Goal: Information Seeking & Learning: Check status

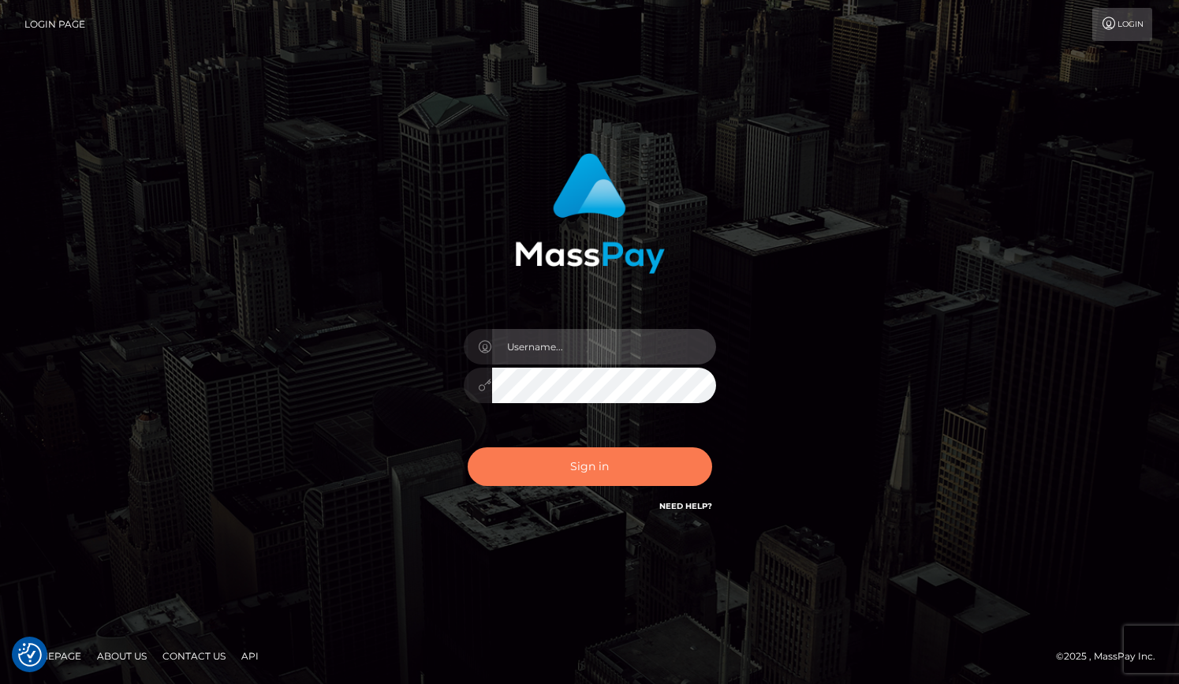
type input "grace.rush"
click at [519, 474] on button "Sign in" at bounding box center [590, 466] width 245 height 39
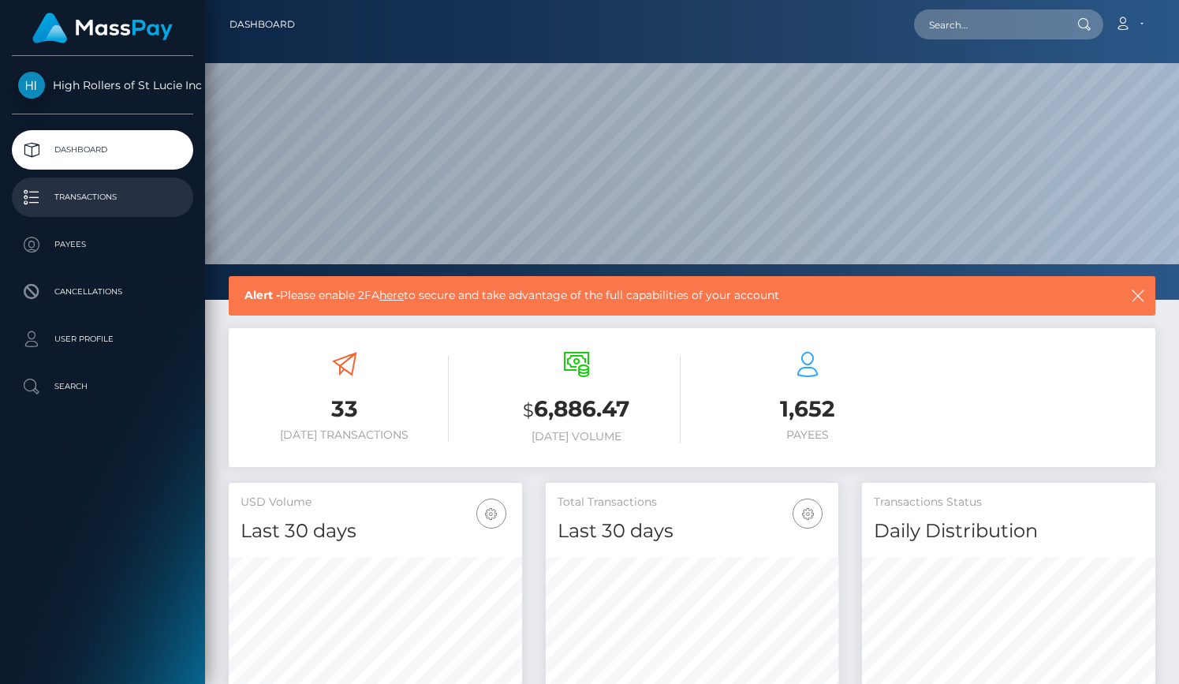
drag, startPoint x: 0, startPoint y: 0, endPoint x: 118, endPoint y: 191, distance: 224.2
click at [118, 191] on p "Transactions" at bounding box center [102, 197] width 169 height 24
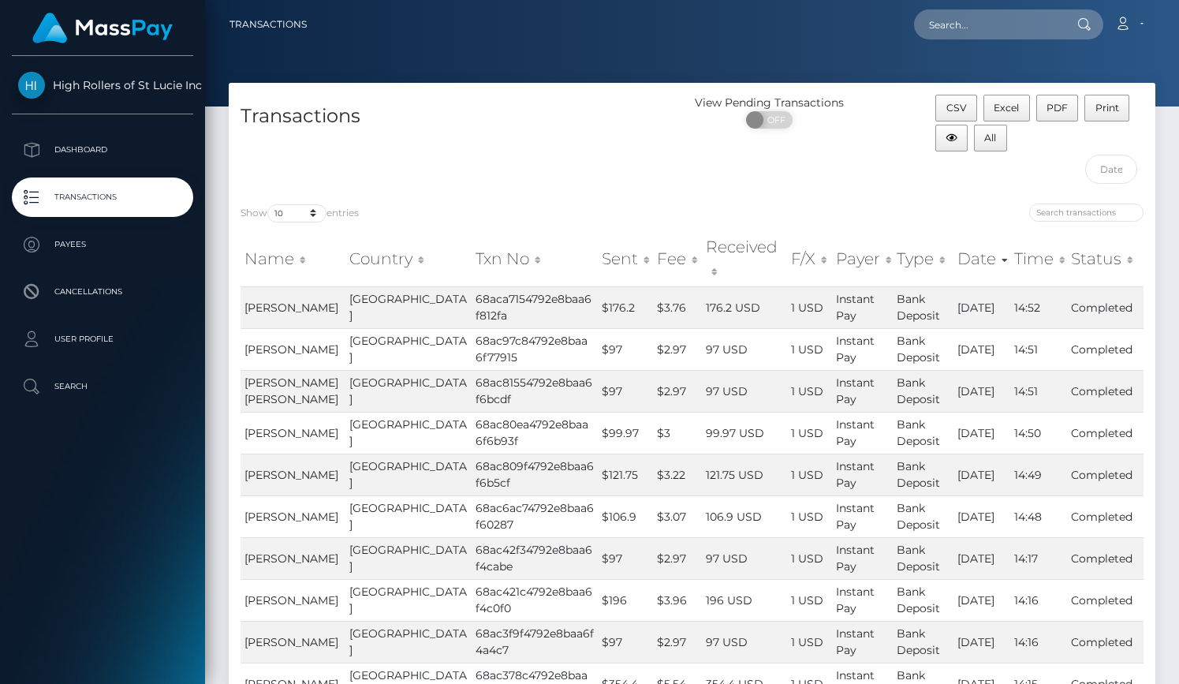
click at [302, 229] on div "Name Country Txn No Sent Fee Received F/X Payer Type Date Time Status Name Coun…" at bounding box center [692, 480] width 927 height 509
click at [302, 215] on select "10 25 50 100 250 500 1,000 3,500" at bounding box center [296, 213] width 59 height 18
select select "3500"
click at [269, 204] on select "10 25 50 100 250 500 1,000 3,500" at bounding box center [296, 213] width 59 height 18
click at [468, 143] on div "Transactions" at bounding box center [461, 143] width 464 height 97
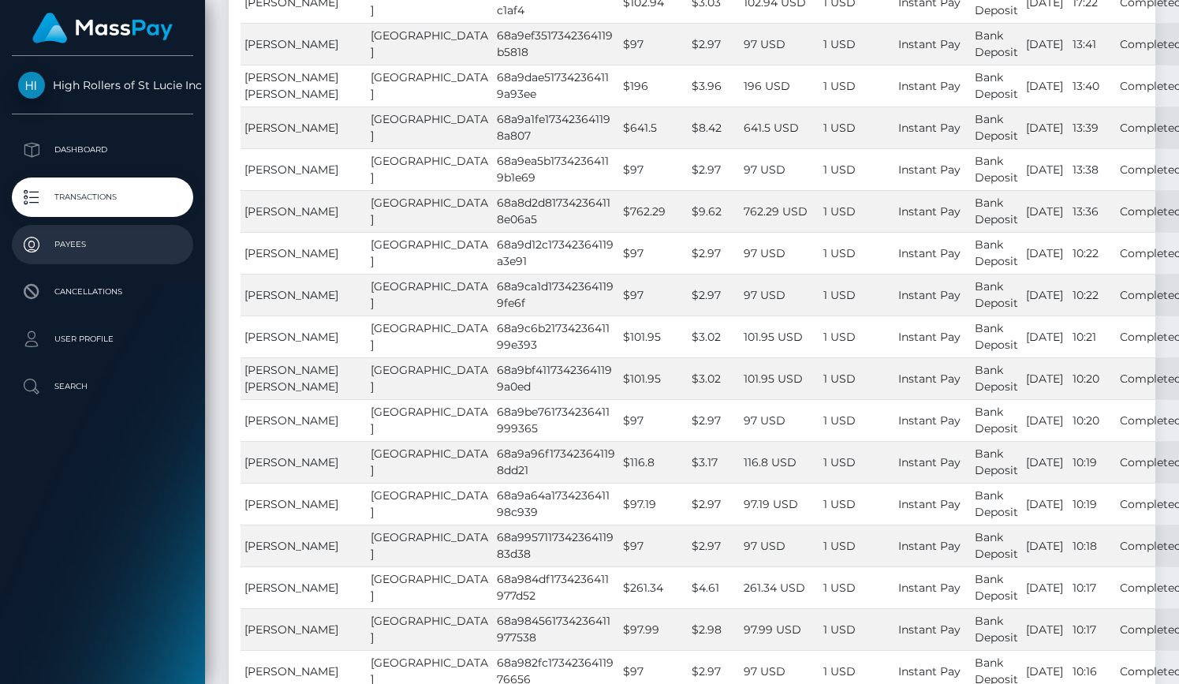
scroll to position [2407, 0]
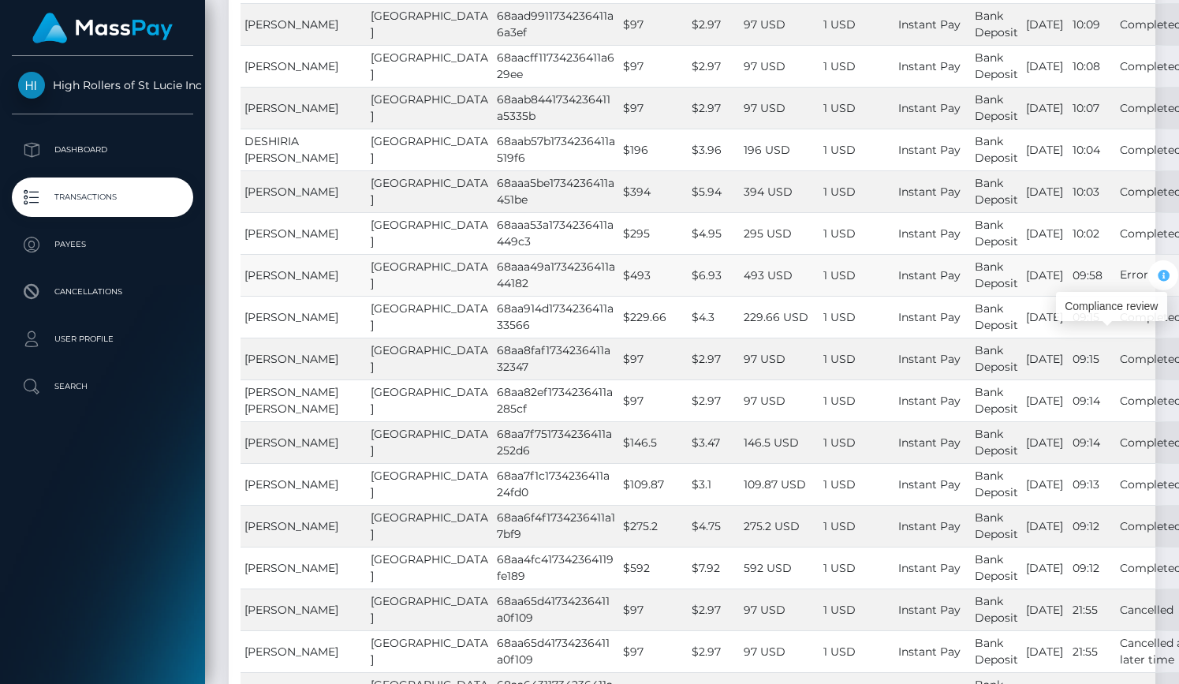
click at [1154, 286] on icon "button" at bounding box center [1163, 276] width 19 height 20
drag, startPoint x: 469, startPoint y: 349, endPoint x: 424, endPoint y: 331, distance: 48.1
click at [493, 296] on td "68aaa49a1734236411a44182" at bounding box center [556, 275] width 126 height 42
copy td "68aaa49a1734236411a44182"
click at [330, 296] on td "Daniel Salazar" at bounding box center [304, 275] width 126 height 42
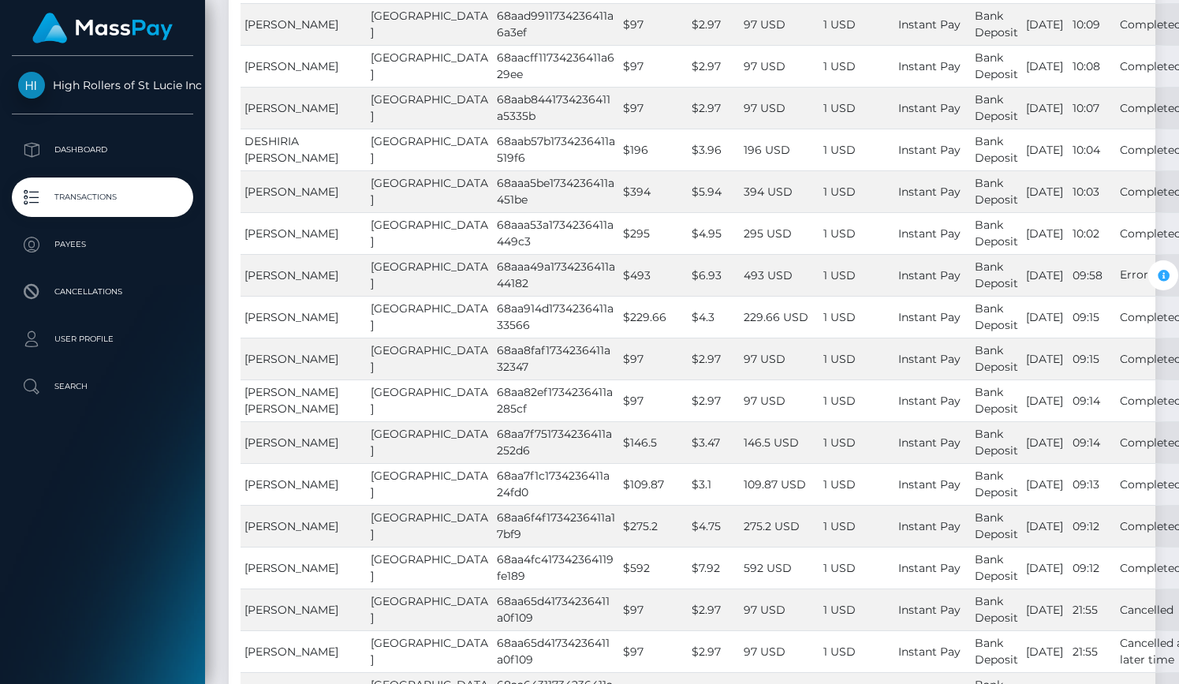
drag, startPoint x: 330, startPoint y: 339, endPoint x: 229, endPoint y: 339, distance: 101.0
copy table "Name Country Txn No Sent Fee Received F/X Payer Type Date Time Status Name Coun…"
click at [321, 296] on td "Daniel Salazar" at bounding box center [304, 275] width 126 height 42
drag, startPoint x: 245, startPoint y: 345, endPoint x: 342, endPoint y: 348, distance: 97.9
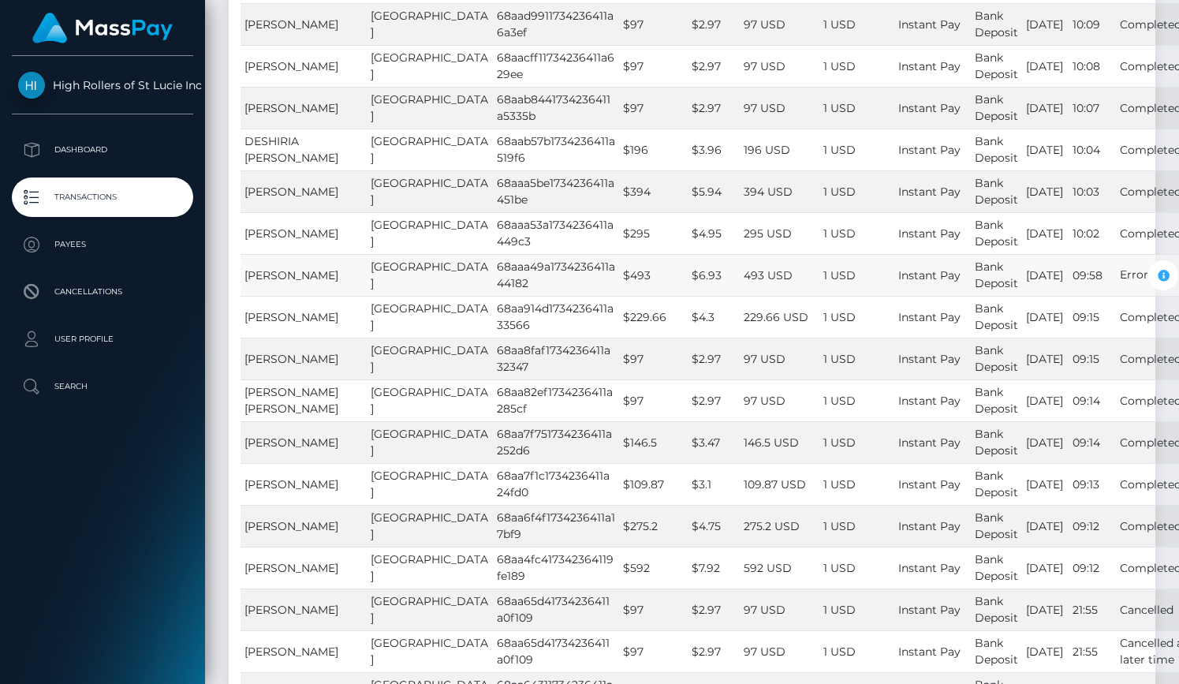
click at [342, 296] on td "Daniel Salazar" at bounding box center [304, 275] width 126 height 42
copy span "Daniel Salazar"
click at [347, 45] on td "Richard Cook" at bounding box center [304, 24] width 126 height 42
